Goal: Task Accomplishment & Management: Manage account settings

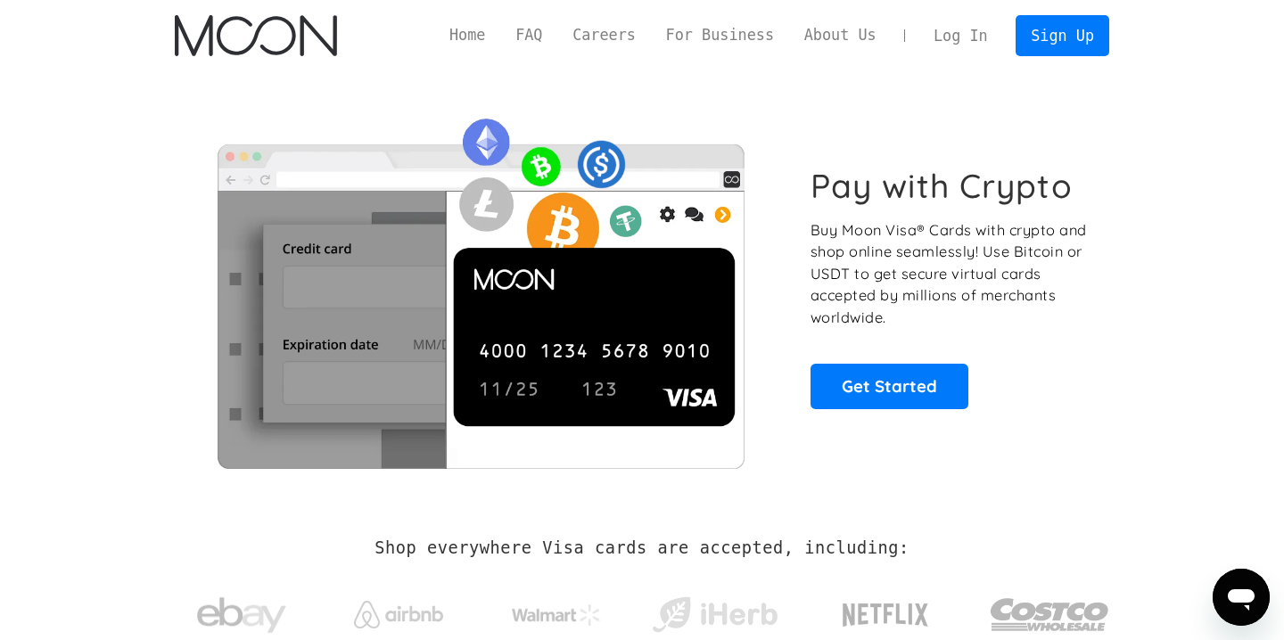
click at [951, 33] on link "Log In" at bounding box center [960, 35] width 84 height 39
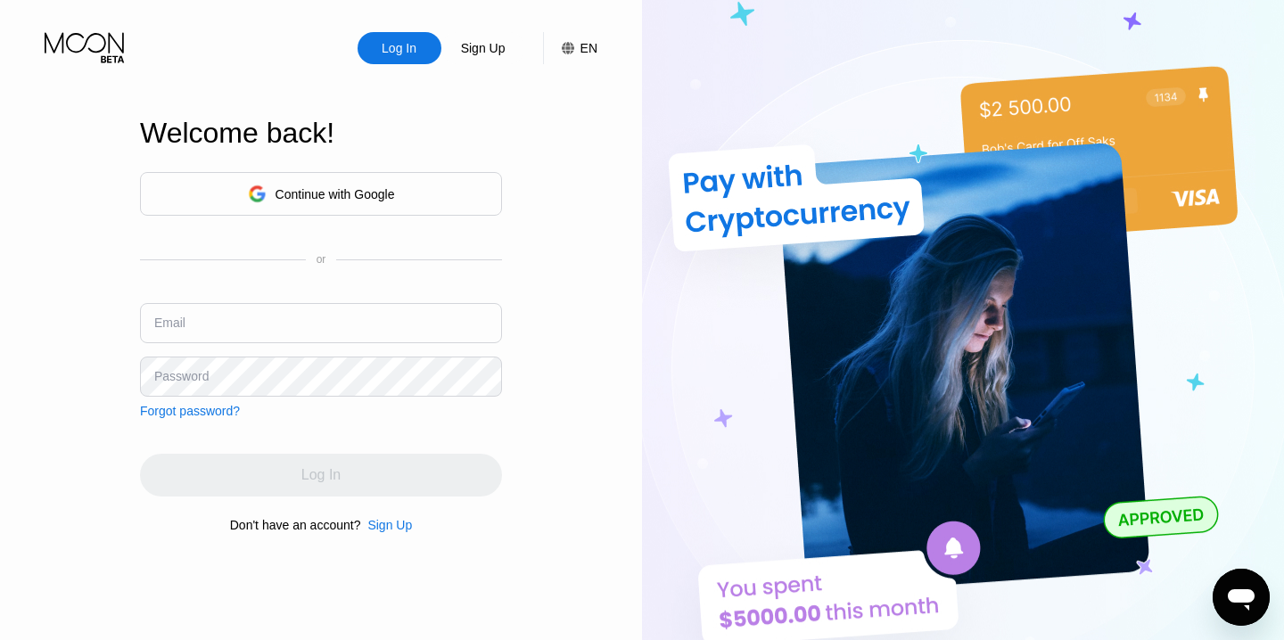
click at [270, 319] on input "text" at bounding box center [321, 323] width 362 height 40
type input "v_fateev@list.ru"
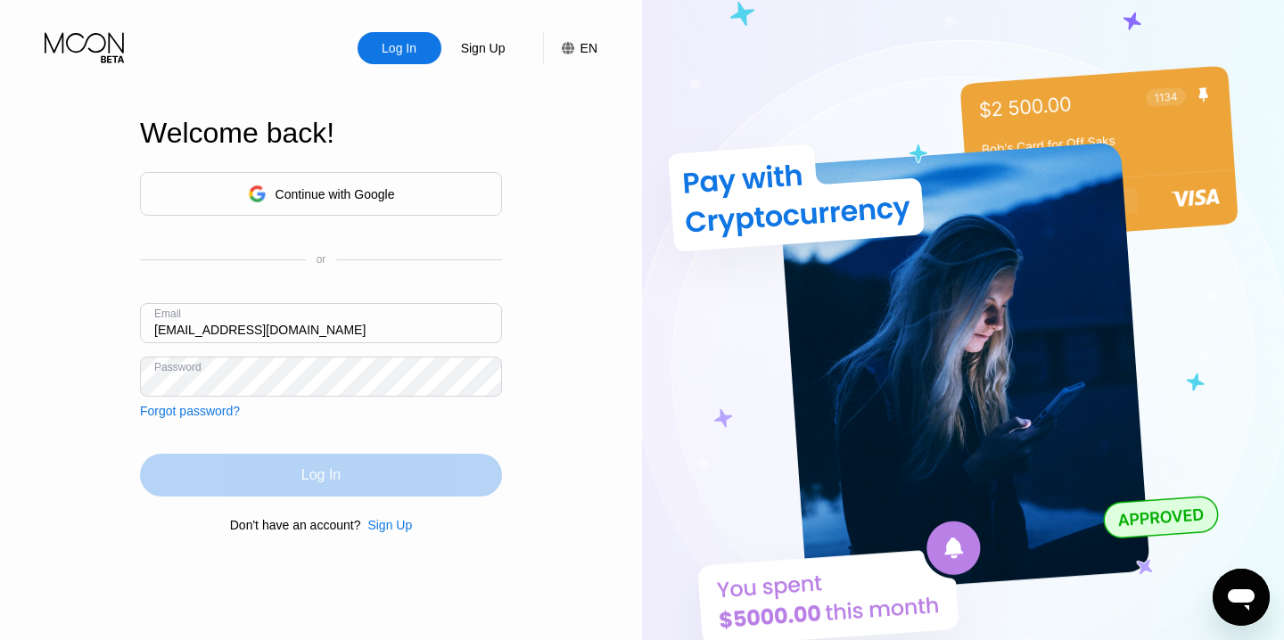
click at [322, 474] on div "Log In" at bounding box center [320, 475] width 39 height 18
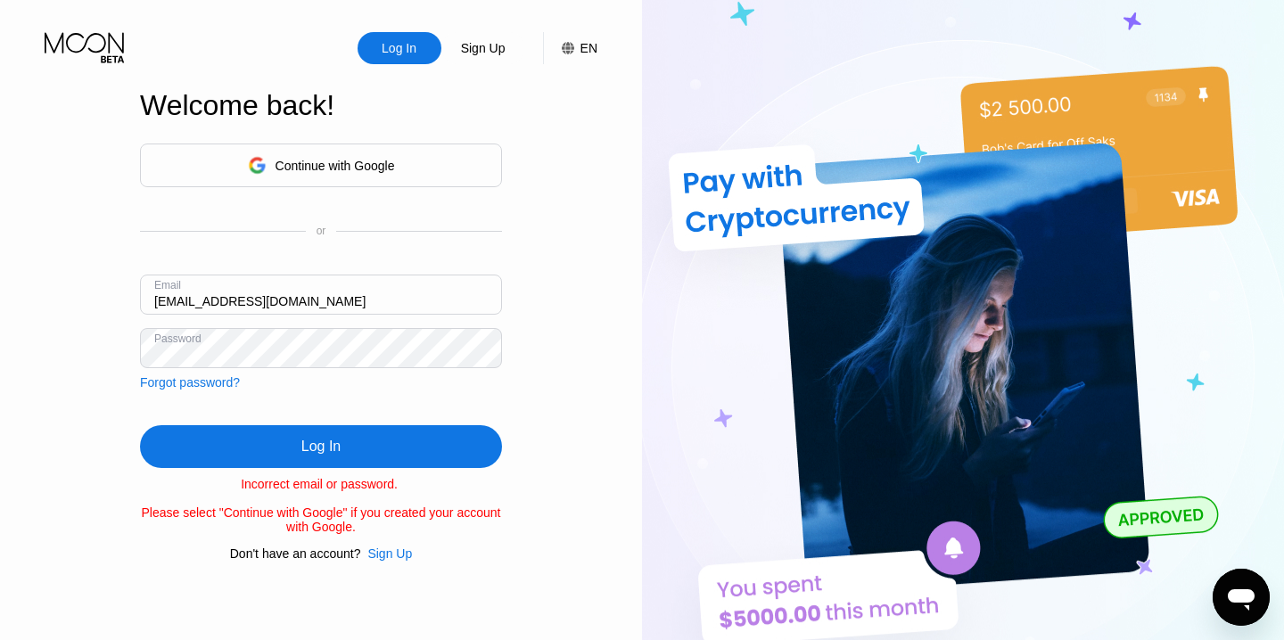
click at [95, 350] on div "Log In Sign Up EN Language English Save Welcome back! Continue with Google or E…" at bounding box center [321, 352] width 642 height 704
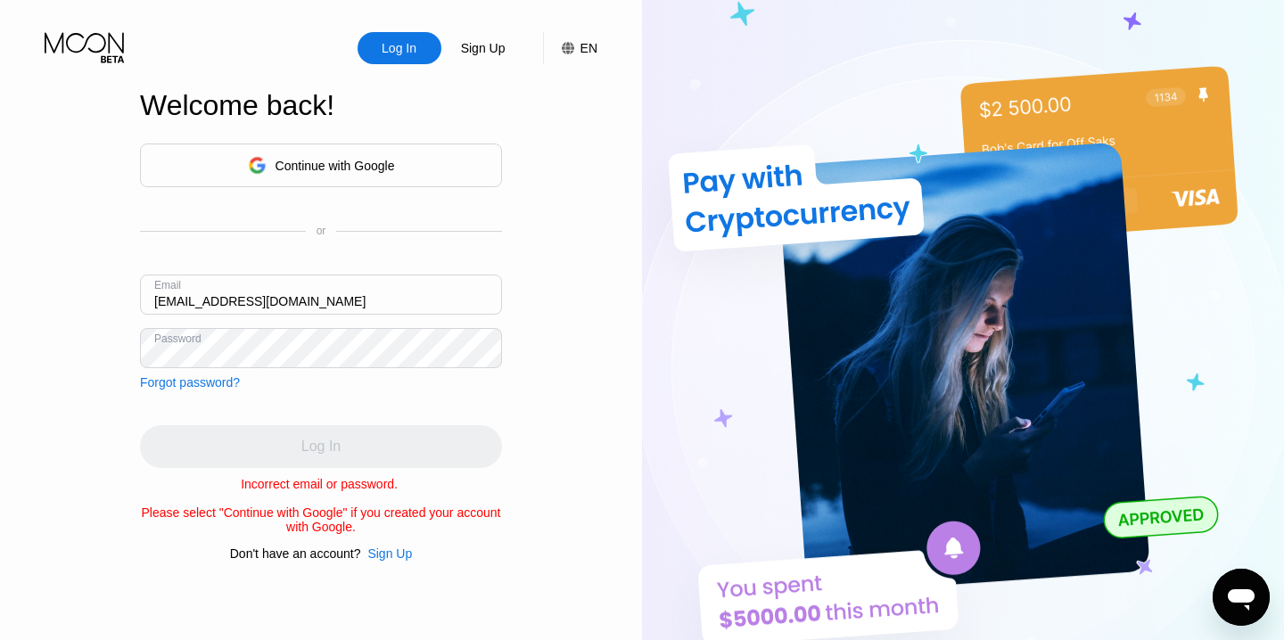
click at [307, 301] on input "v_fateev@list.ru" at bounding box center [321, 295] width 362 height 40
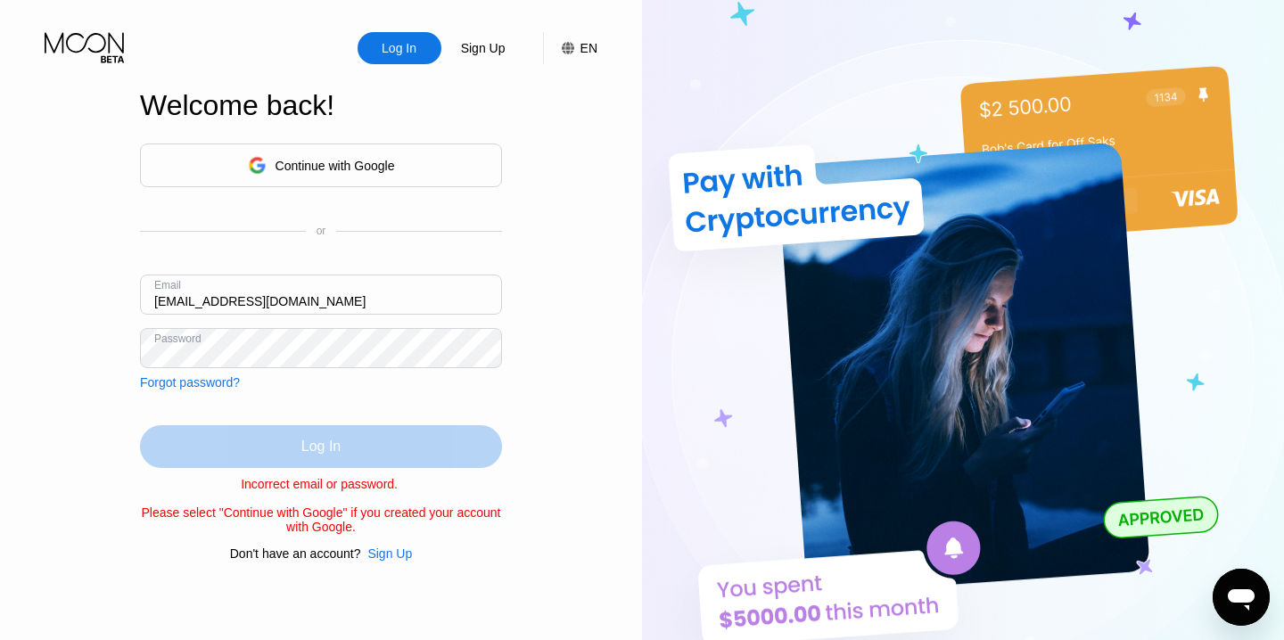
click at [326, 446] on div "Log In" at bounding box center [320, 447] width 39 height 18
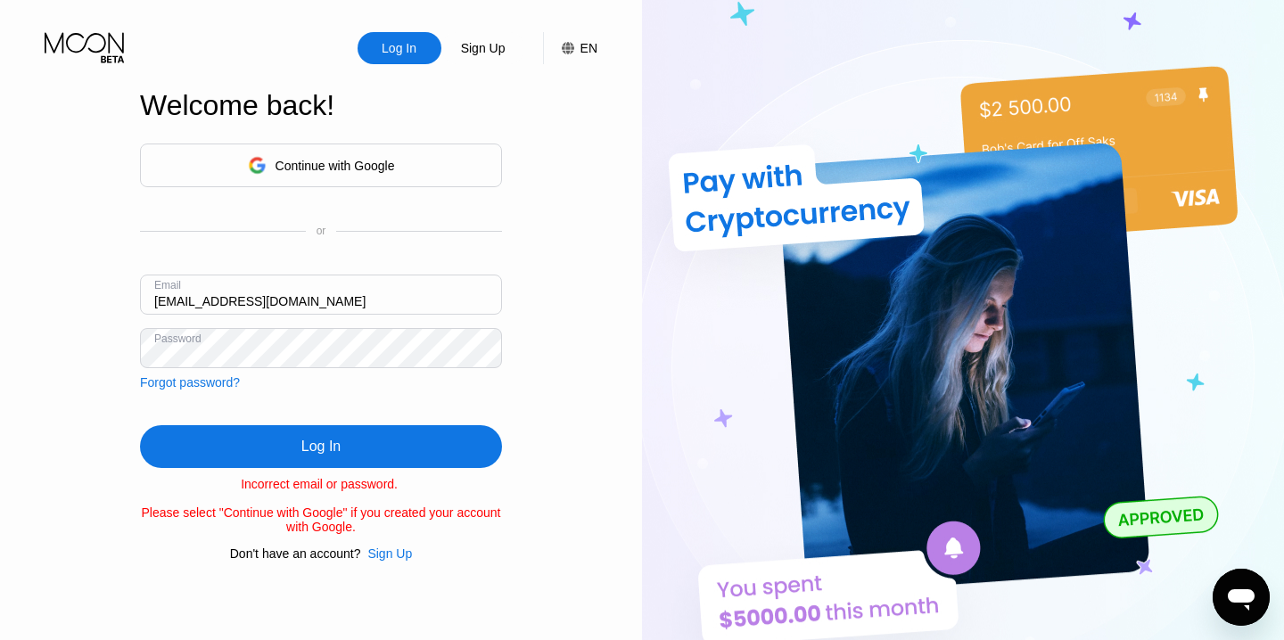
click at [69, 340] on div "Log In Sign Up EN Language English Save Welcome back! Continue with Google or E…" at bounding box center [321, 352] width 642 height 704
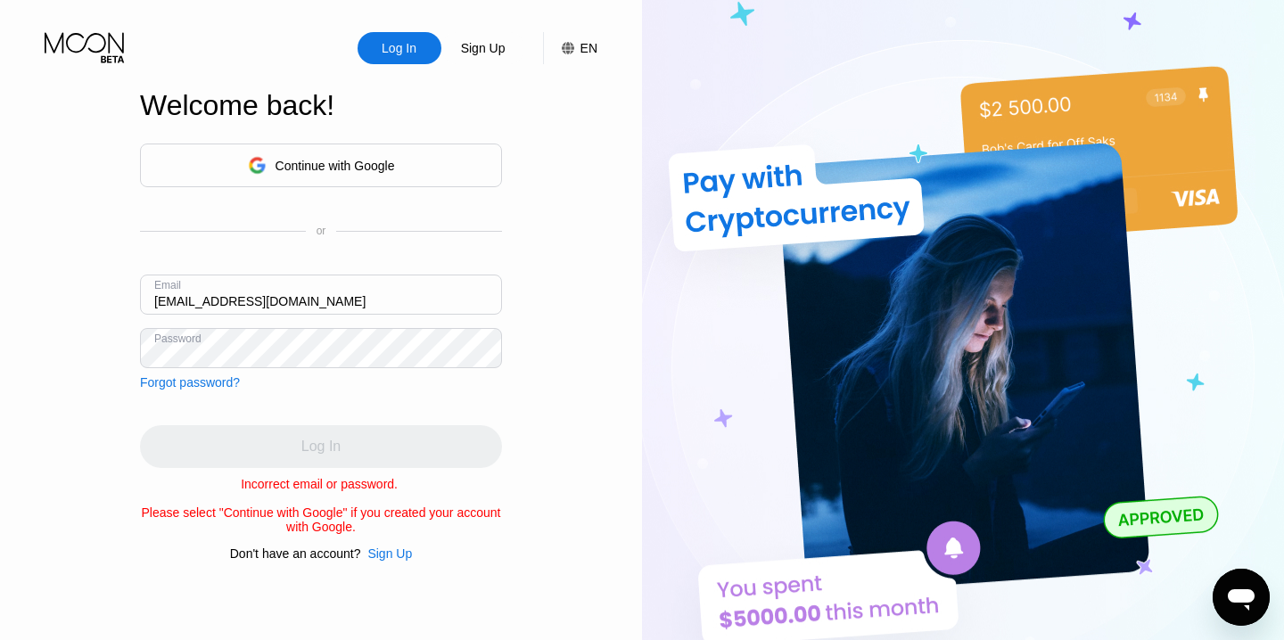
click at [316, 409] on div "Continue with Google or Email v_fateev@list.ru Password Forgot password? Log In…" at bounding box center [321, 352] width 362 height 417
drag, startPoint x: 286, startPoint y: 301, endPoint x: 23, endPoint y: 278, distance: 264.0
click at [23, 278] on div "Log In Sign Up EN Language English Save Welcome back! Continue with Google or E…" at bounding box center [321, 352] width 642 height 704
click at [209, 384] on div "Forgot password?" at bounding box center [190, 382] width 100 height 14
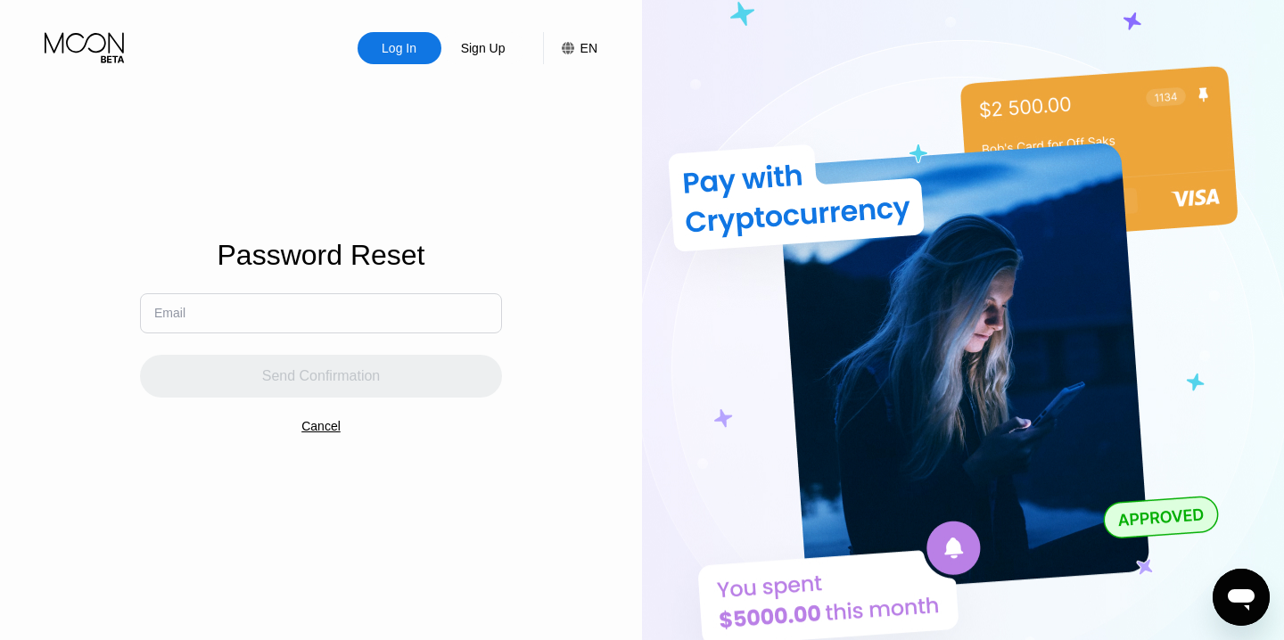
click at [341, 324] on input "text" at bounding box center [321, 313] width 362 height 40
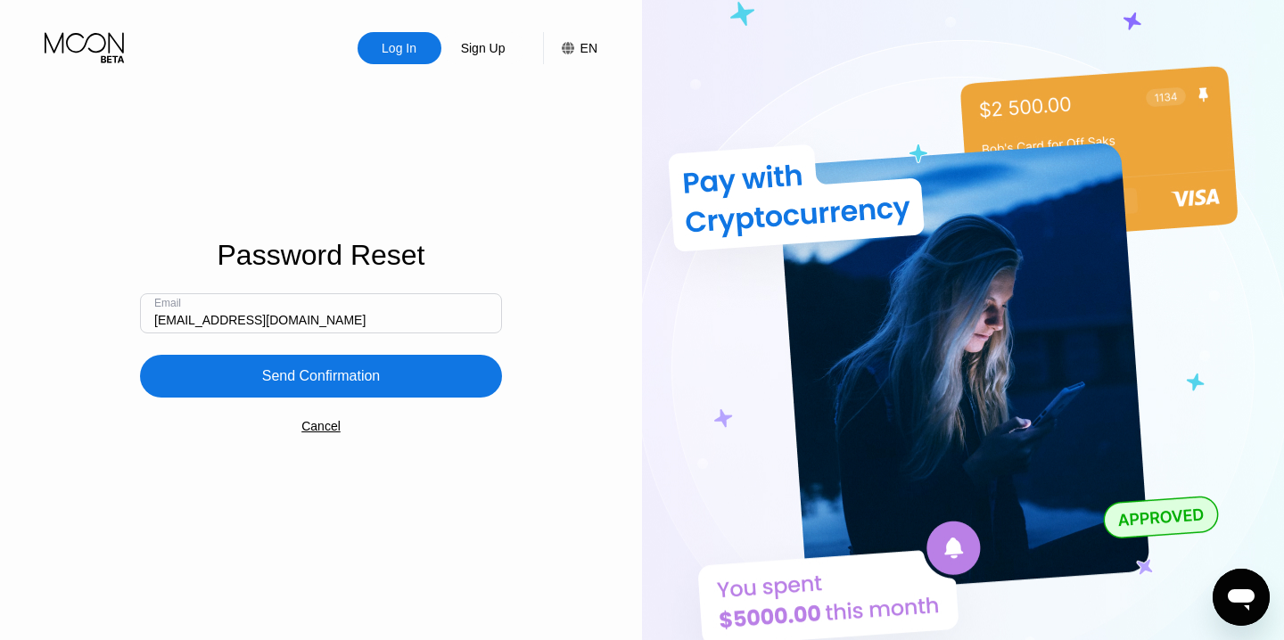
type input "[EMAIL_ADDRESS][DOMAIN_NAME]"
click at [352, 378] on div "Send Confirmation" at bounding box center [321, 376] width 119 height 18
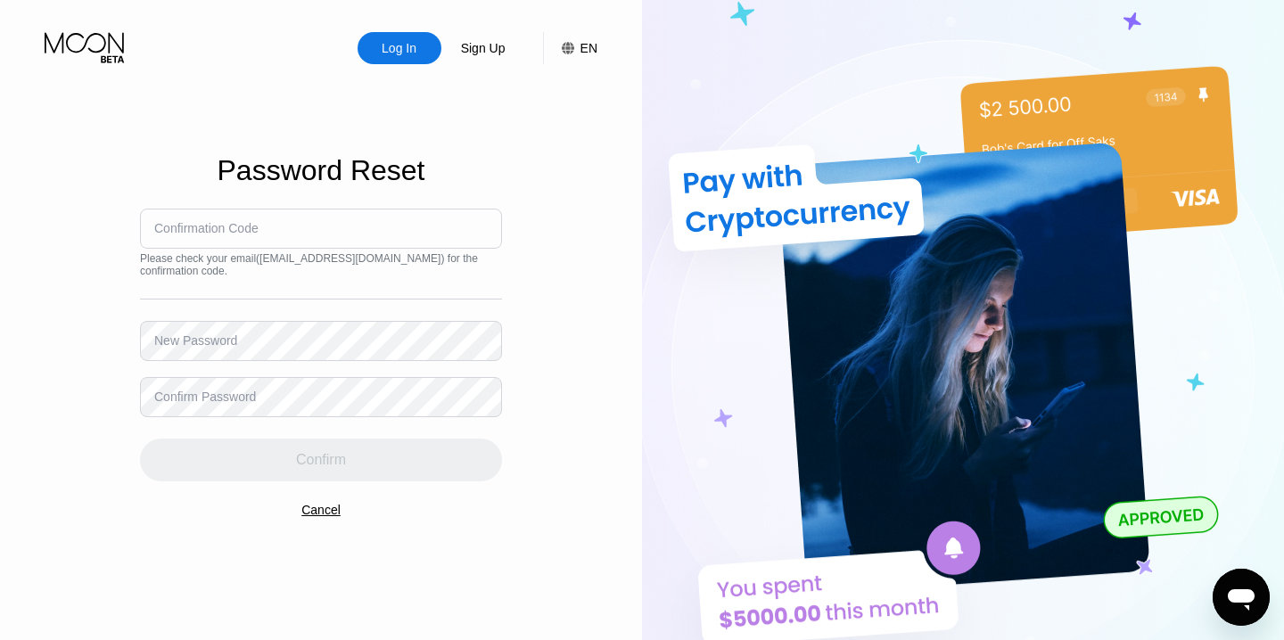
click at [190, 229] on div "Confirmation Code" at bounding box center [206, 228] width 104 height 14
click at [211, 228] on div "Confirmation Code" at bounding box center [206, 228] width 104 height 14
click at [223, 224] on div "Confirmation Code" at bounding box center [206, 228] width 104 height 14
click at [222, 235] on input at bounding box center [321, 229] width 362 height 40
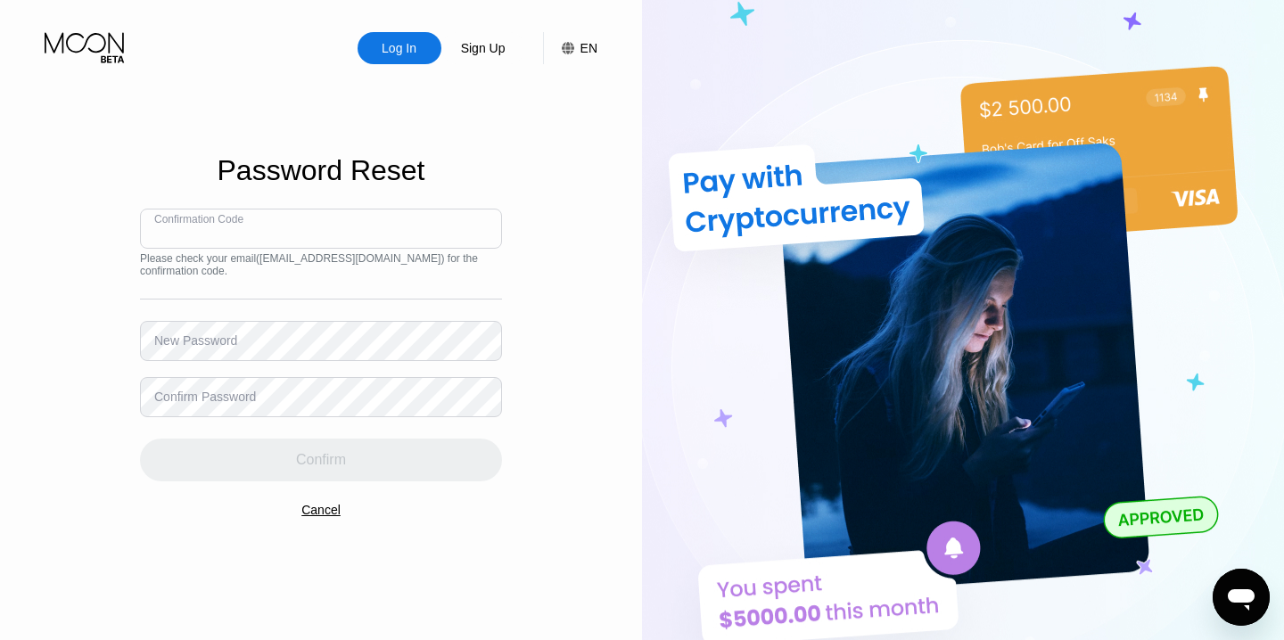
paste input "623839"
type input "623839"
click at [223, 333] on div "New Password" at bounding box center [195, 340] width 83 height 14
click at [256, 399] on div "Confirm Password" at bounding box center [205, 397] width 102 height 14
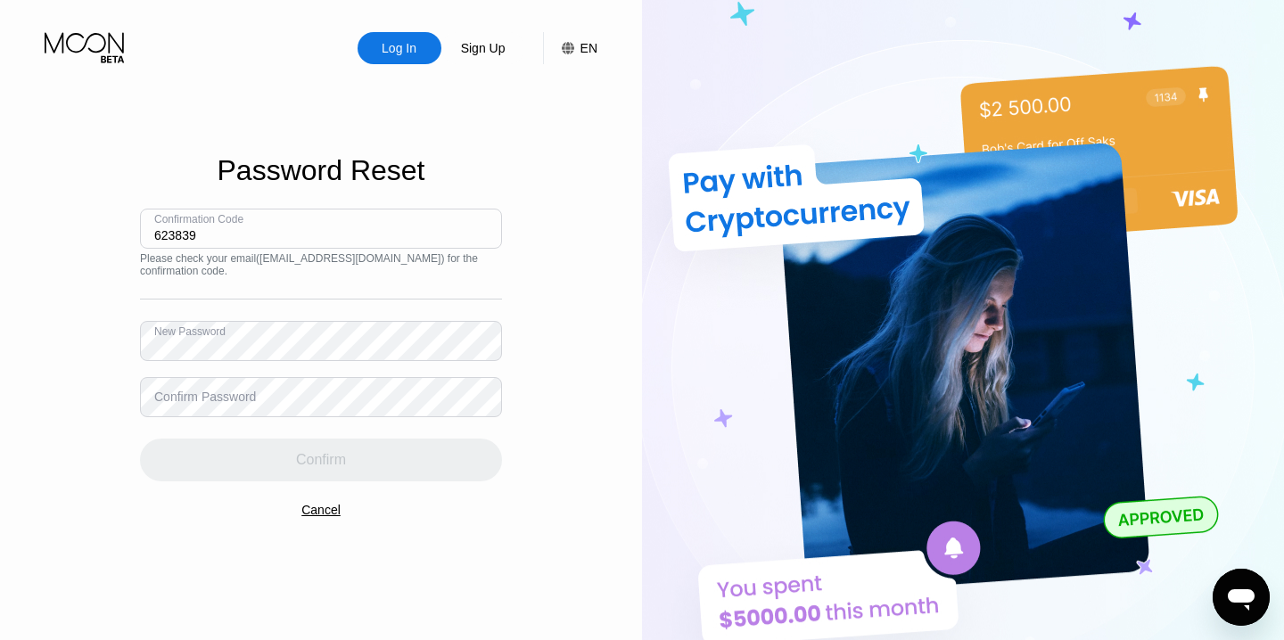
click at [164, 403] on div "Confirm Password" at bounding box center [205, 397] width 102 height 14
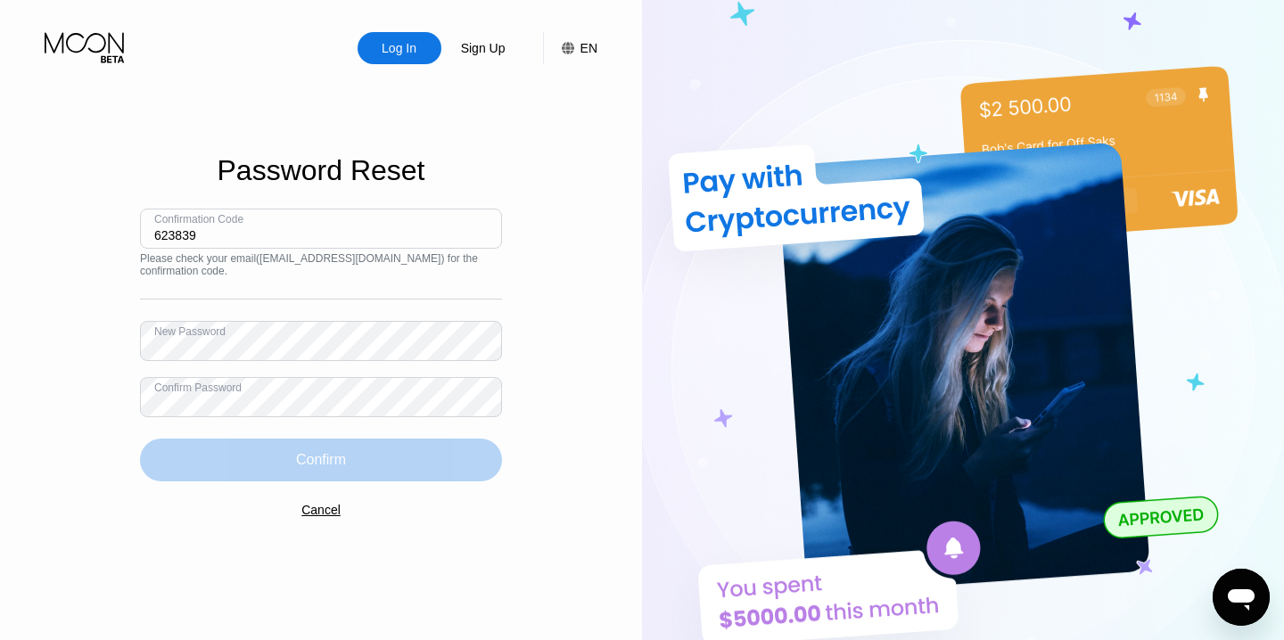
click at [288, 458] on div "Confirm" at bounding box center [321, 460] width 362 height 43
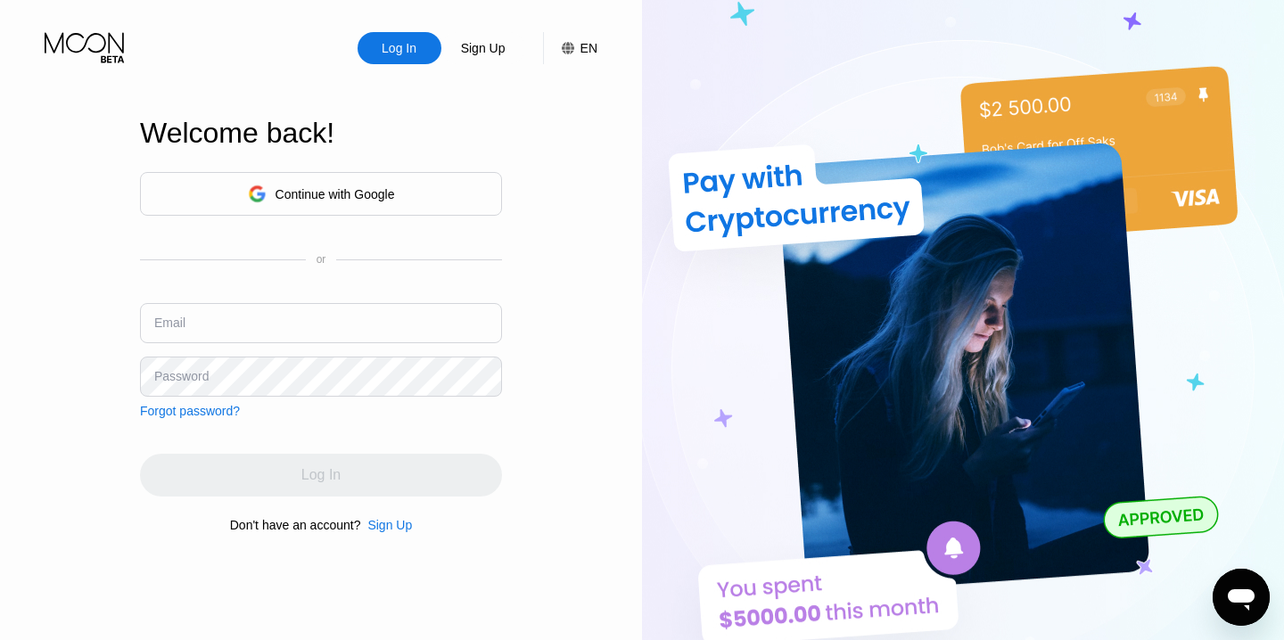
click at [291, 329] on input "text" at bounding box center [321, 323] width 362 height 40
type input "[EMAIL_ADDRESS][DOMAIN_NAME]"
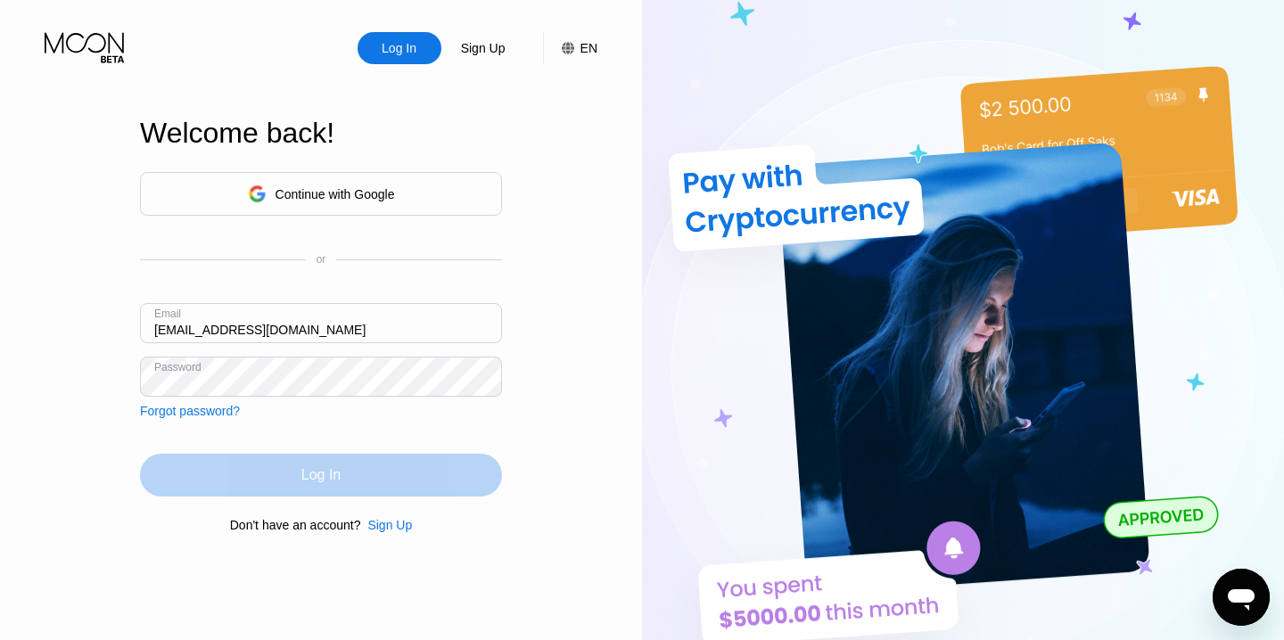
click at [332, 490] on div "Log In" at bounding box center [321, 475] width 362 height 43
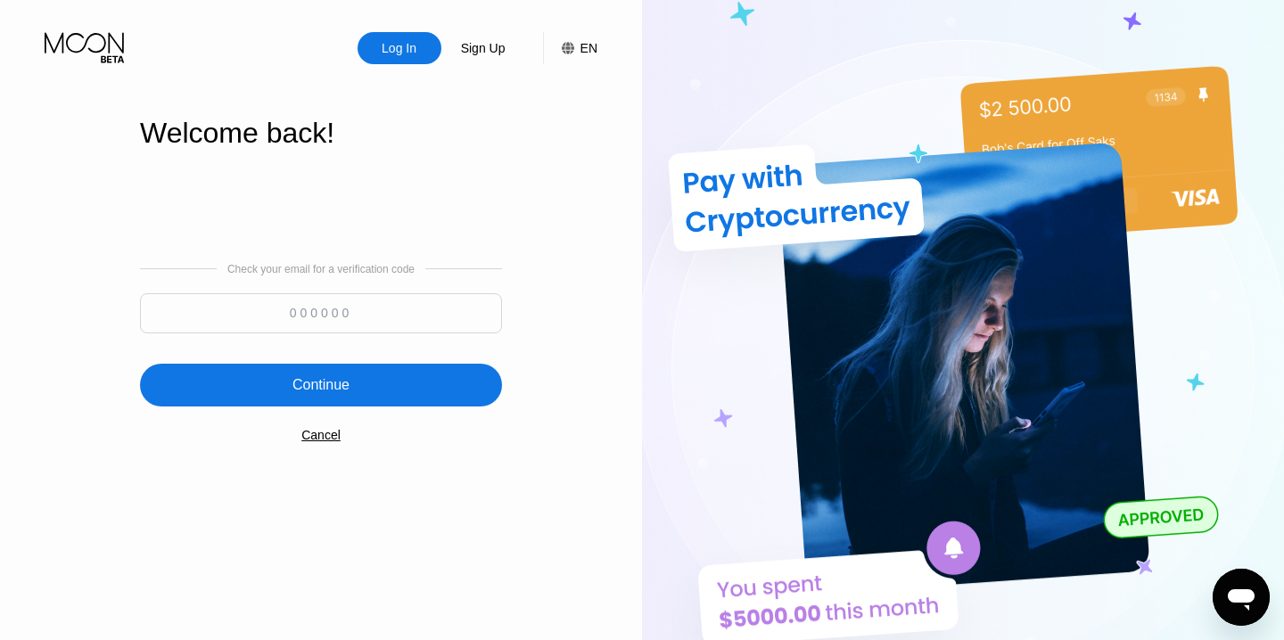
click at [372, 319] on input at bounding box center [321, 313] width 362 height 40
paste input "675516"
type input "675516"
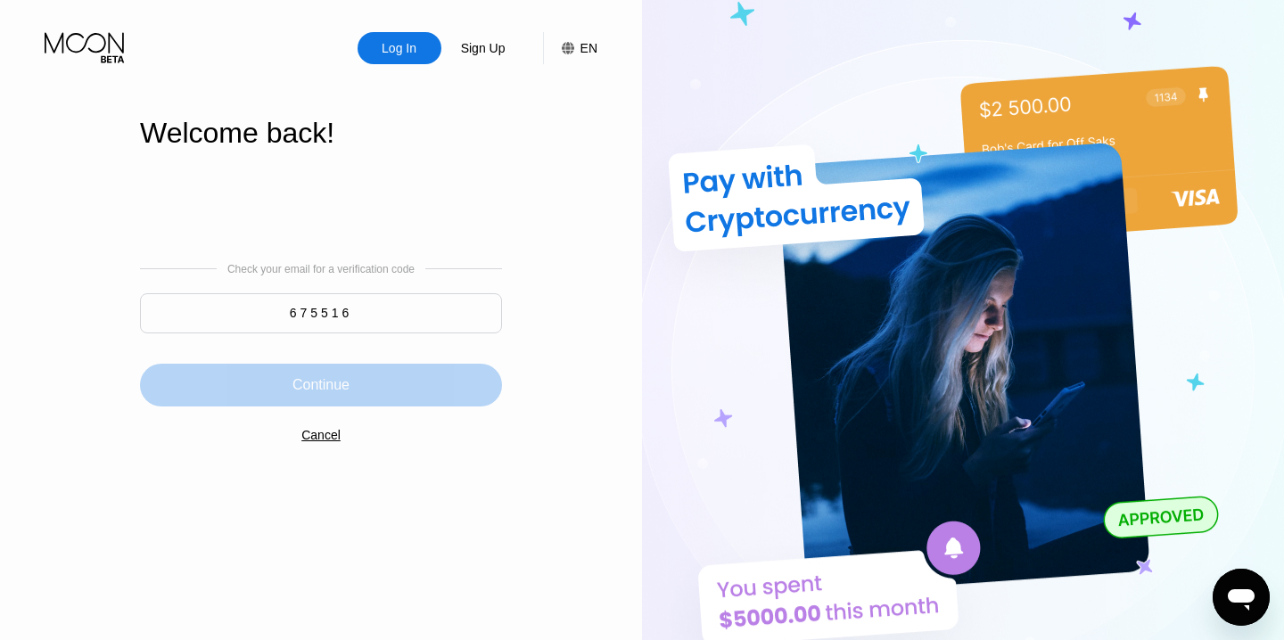
click at [327, 392] on div "Continue" at bounding box center [320, 385] width 57 height 18
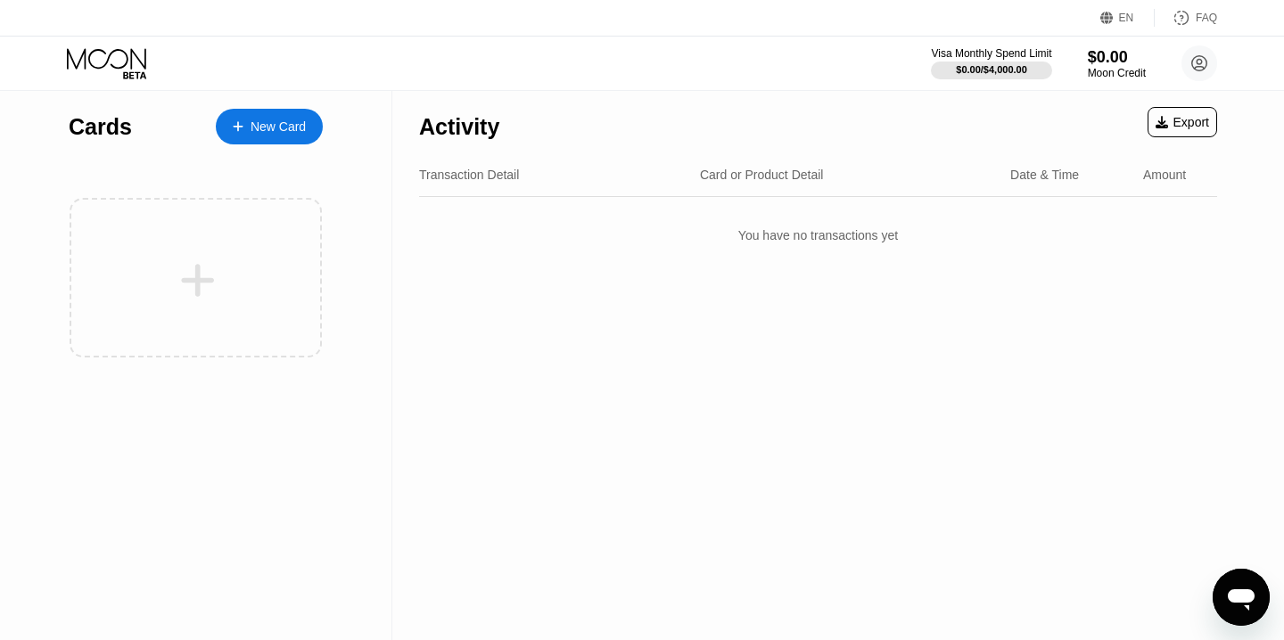
click at [252, 124] on div "New Card" at bounding box center [277, 126] width 55 height 15
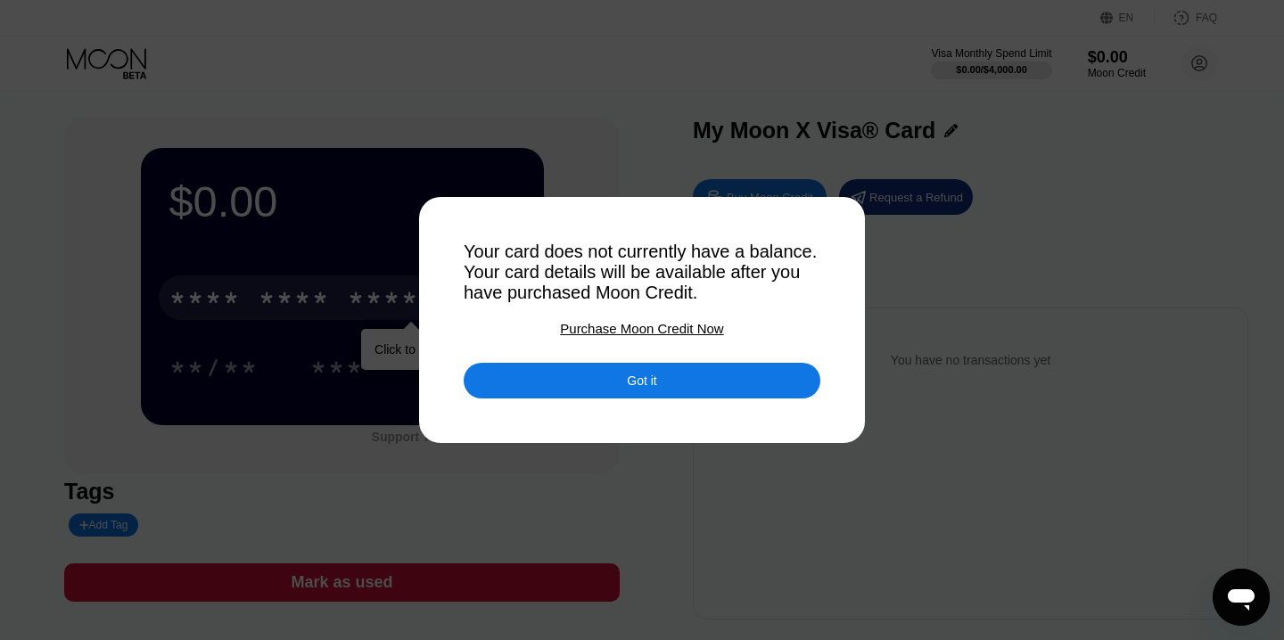
click at [678, 380] on div "Got it" at bounding box center [641, 381] width 357 height 36
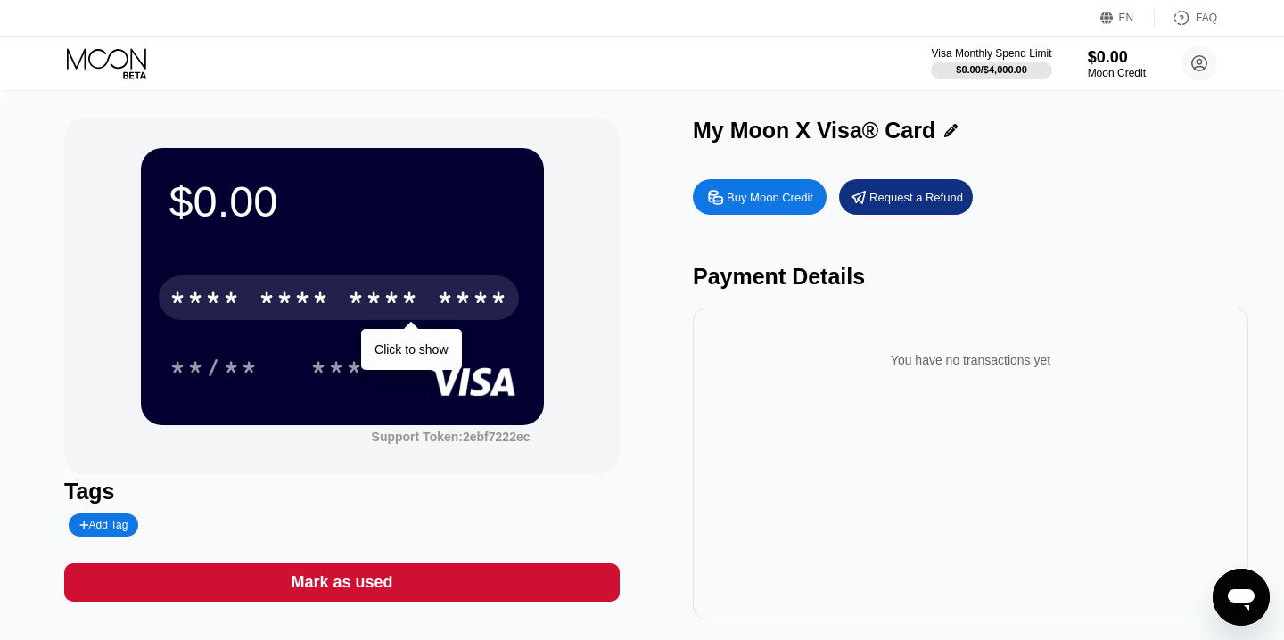
click at [428, 293] on div "* * * * * * * * * * * * ****" at bounding box center [339, 297] width 360 height 45
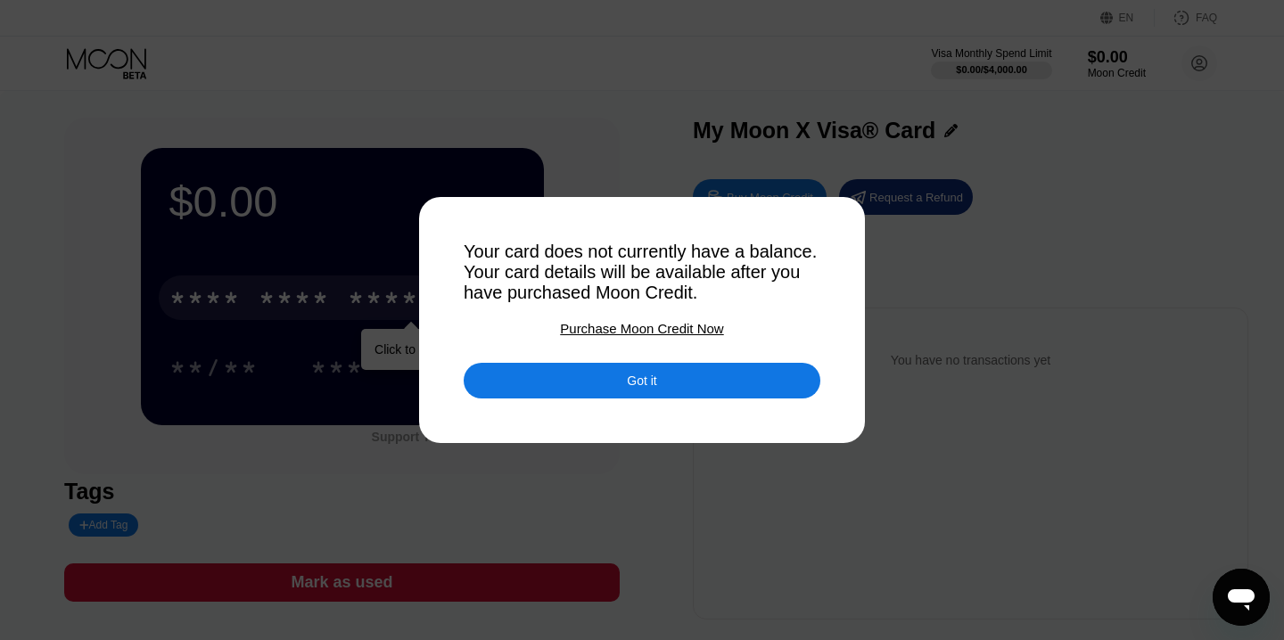
click at [639, 329] on div "Purchase Moon Credit Now" at bounding box center [641, 328] width 163 height 15
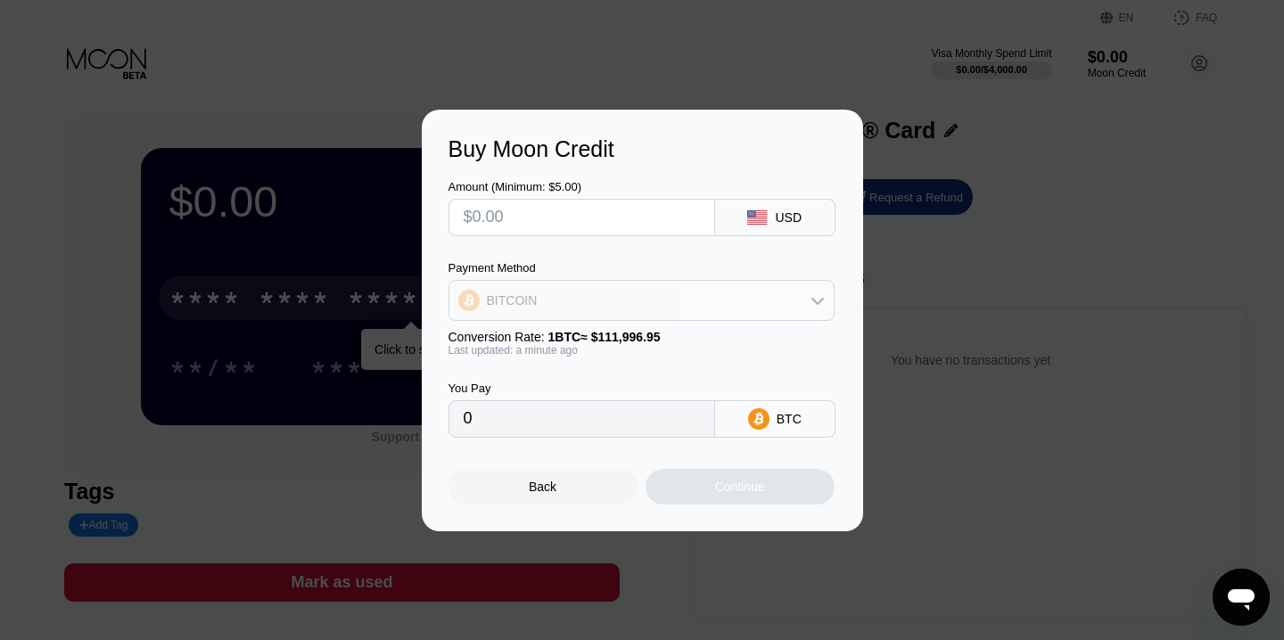
click at [820, 305] on icon at bounding box center [817, 300] width 14 height 14
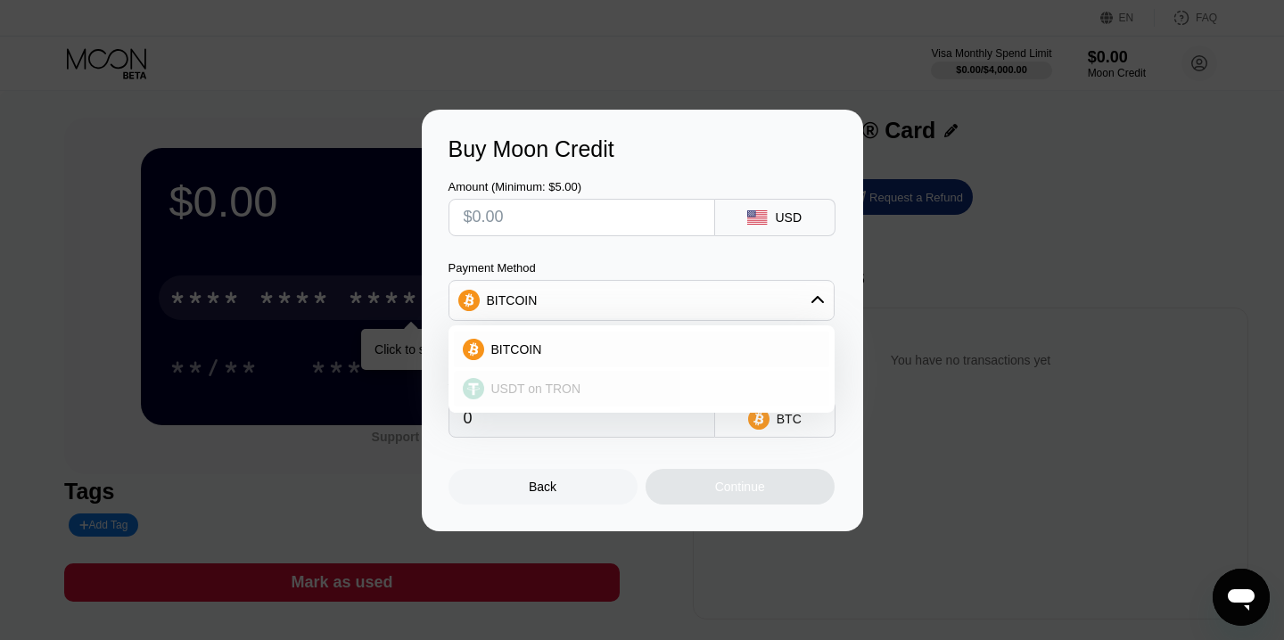
click at [640, 394] on div "USDT on TRON" at bounding box center [652, 388] width 336 height 14
type input "0.00"
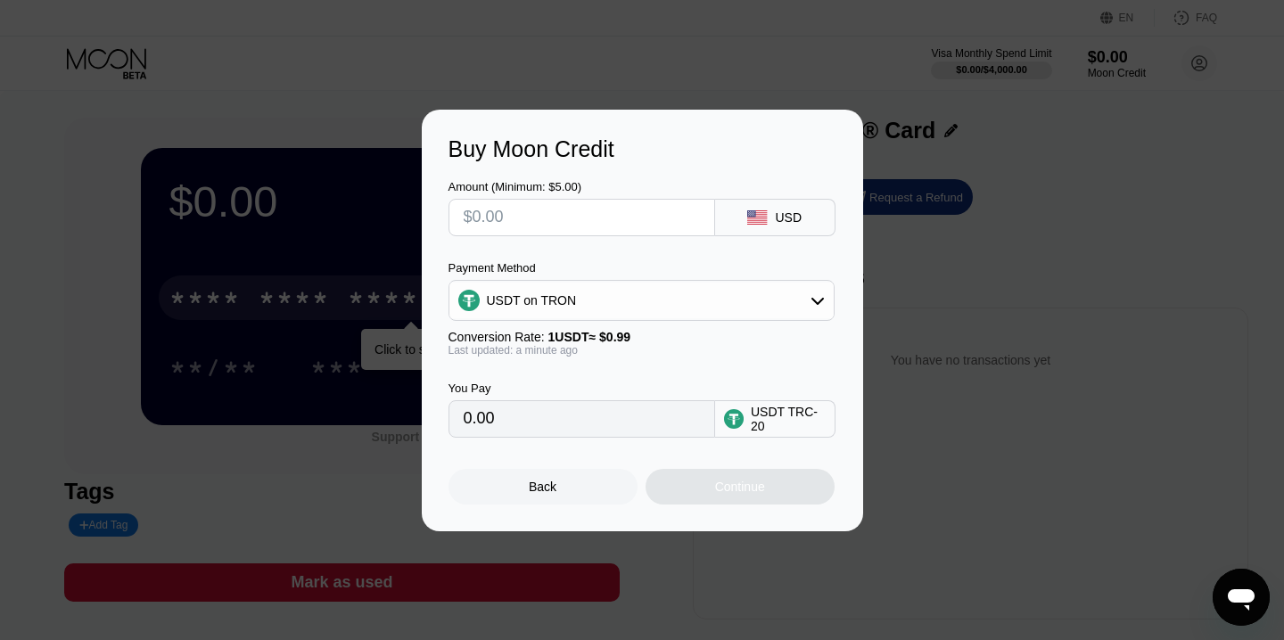
click at [544, 480] on div "Back" at bounding box center [543, 487] width 28 height 14
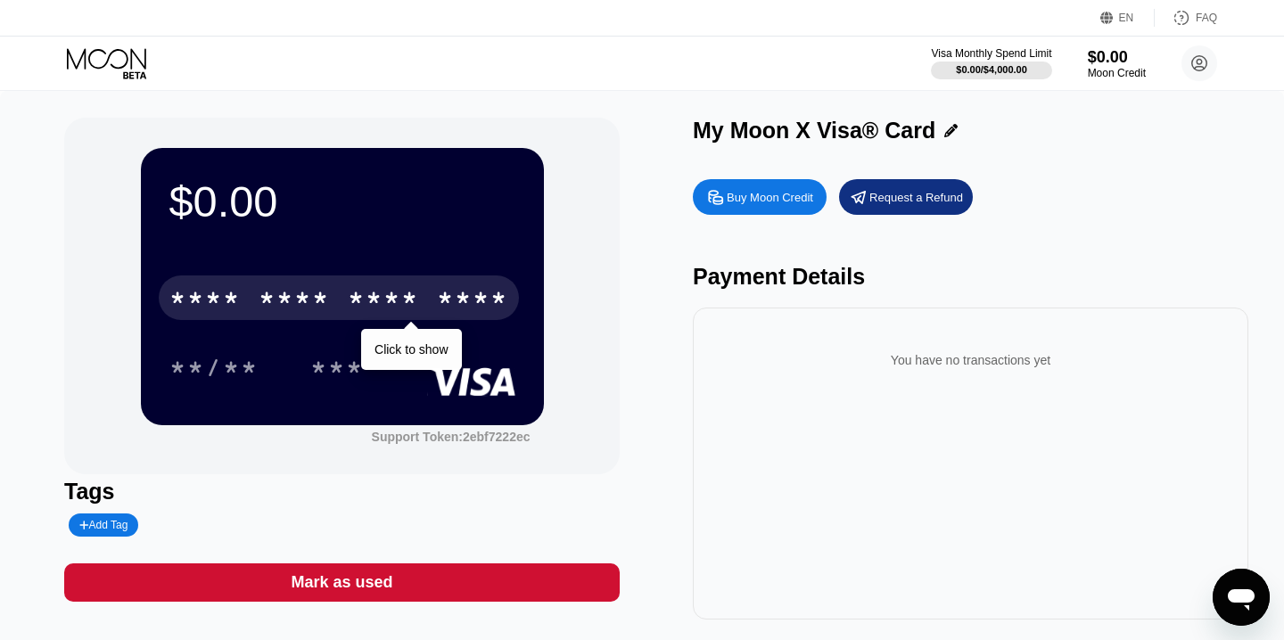
click at [562, 179] on div "$0.00 * * * * * * * * * * * * **** Click to show **/** *** Support Token: 2ebf7…" at bounding box center [341, 296] width 555 height 357
